Goal: Task Accomplishment & Management: Use online tool/utility

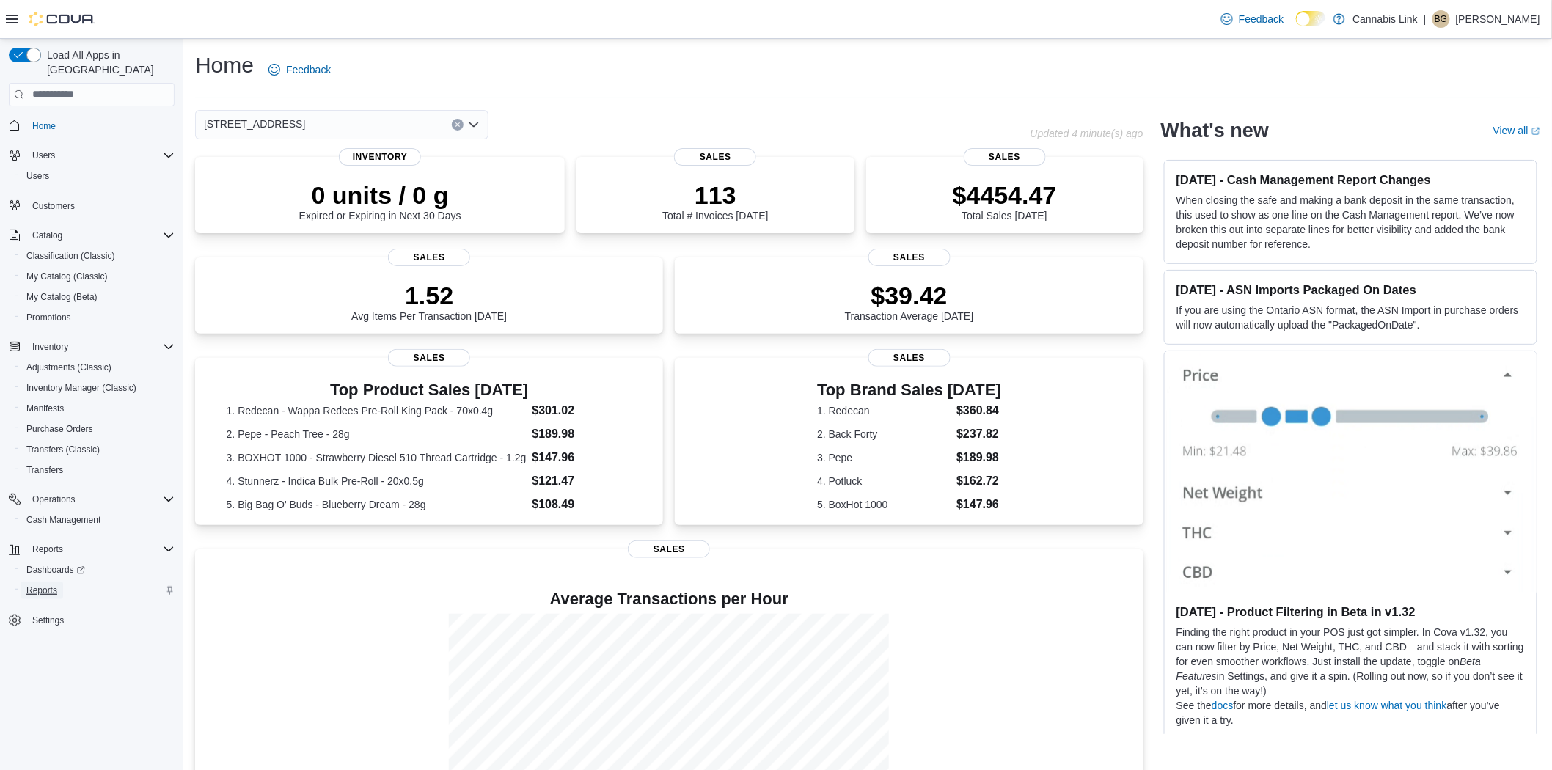
click at [46, 584] on span "Reports" at bounding box center [41, 590] width 31 height 12
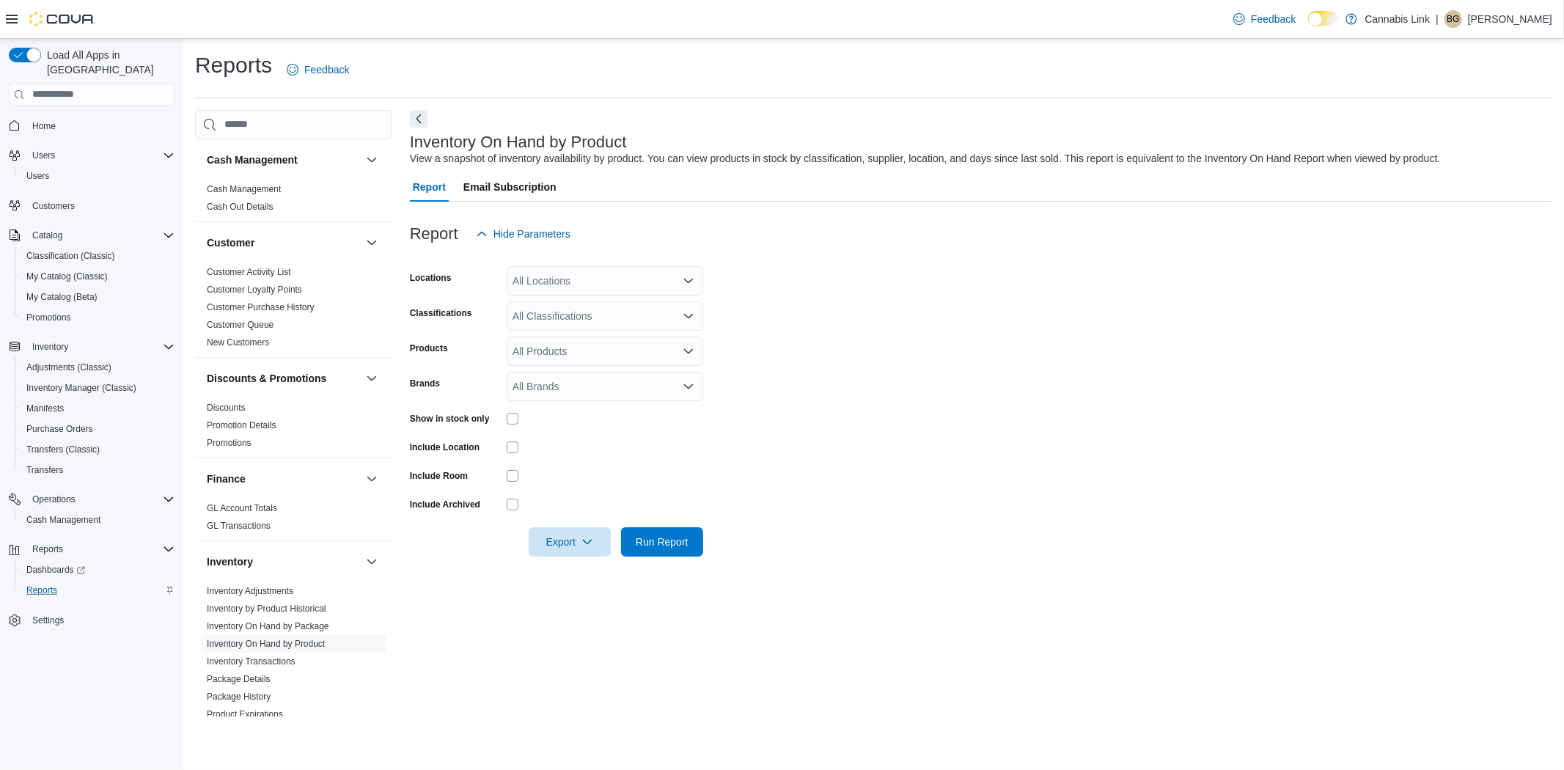
click at [582, 285] on div "All Locations" at bounding box center [605, 280] width 197 height 29
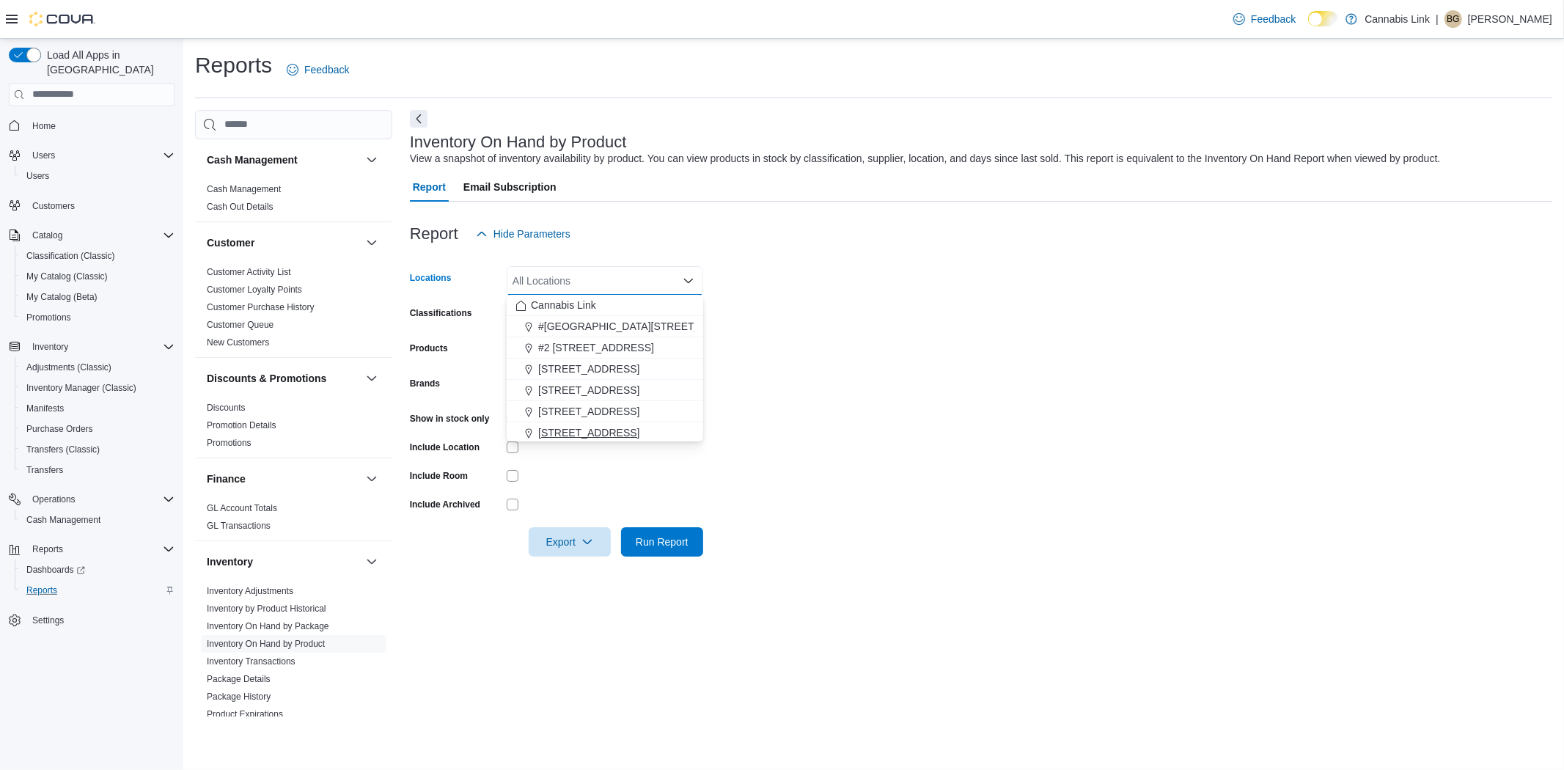
click at [583, 433] on span "[STREET_ADDRESS]" at bounding box center [588, 432] width 101 height 15
click at [883, 383] on form "Locations [STREET_ADDRESS] Selected. [STREET_ADDRESS] W. Press Backspace to del…" at bounding box center [981, 403] width 1142 height 308
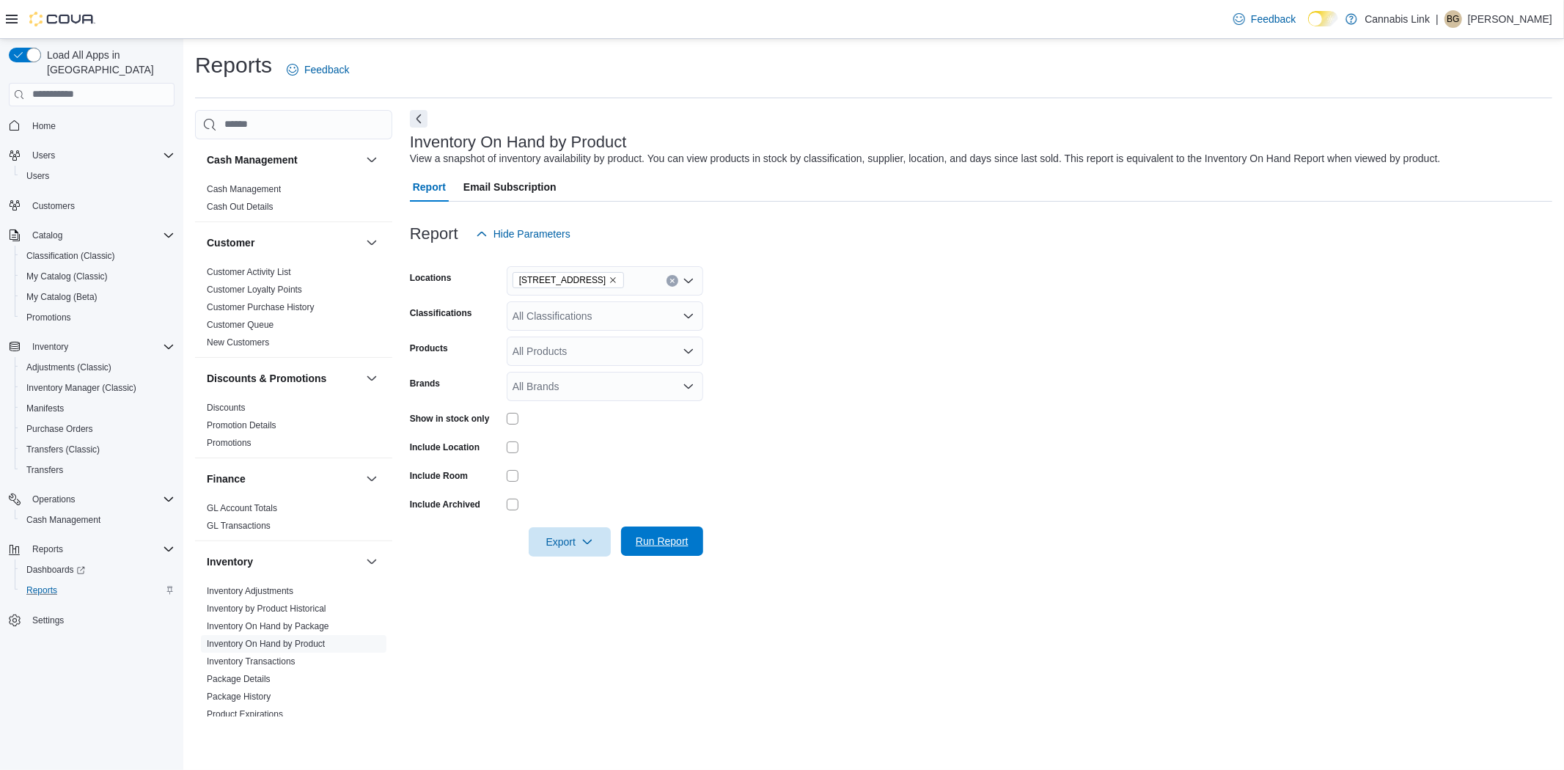
click at [638, 535] on span "Run Report" at bounding box center [662, 541] width 53 height 15
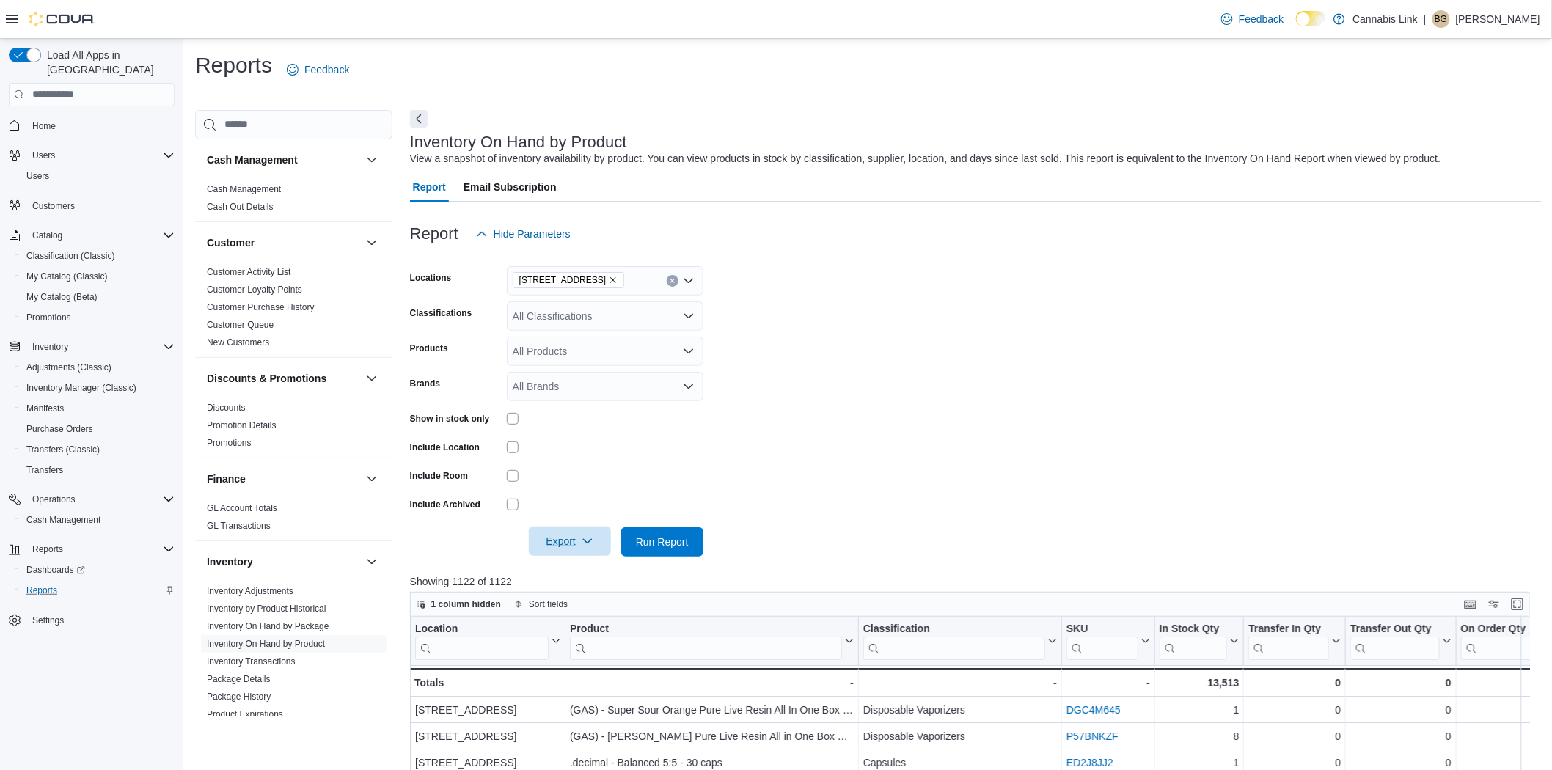
click at [578, 541] on span "Export" at bounding box center [569, 540] width 65 height 29
click at [600, 576] on span "Export to Excel" at bounding box center [572, 571] width 66 height 12
